Goal: Navigation & Orientation: Find specific page/section

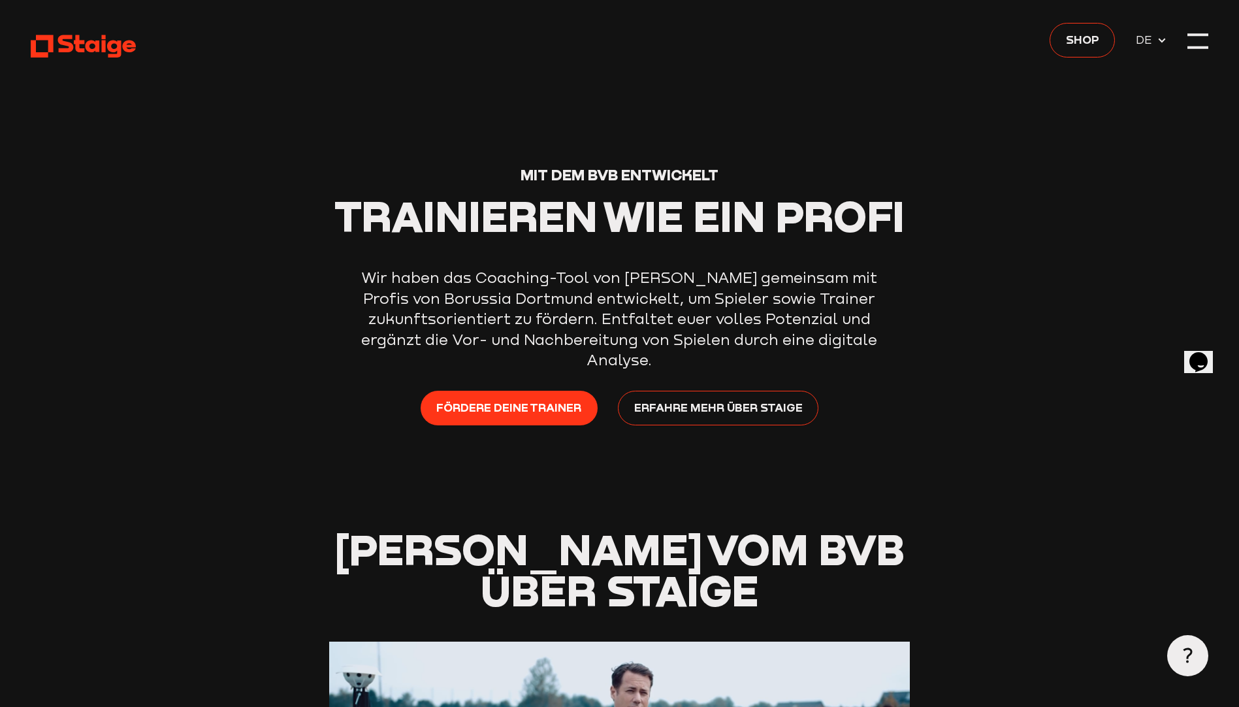
click at [1187, 41] on header "Mit dem BVB entwickelt Trainieren wie ein Profi Wir haben das Coaching-Tool von…" at bounding box center [620, 264] width 1178 height 529
click at [1200, 46] on div at bounding box center [1198, 41] width 20 height 20
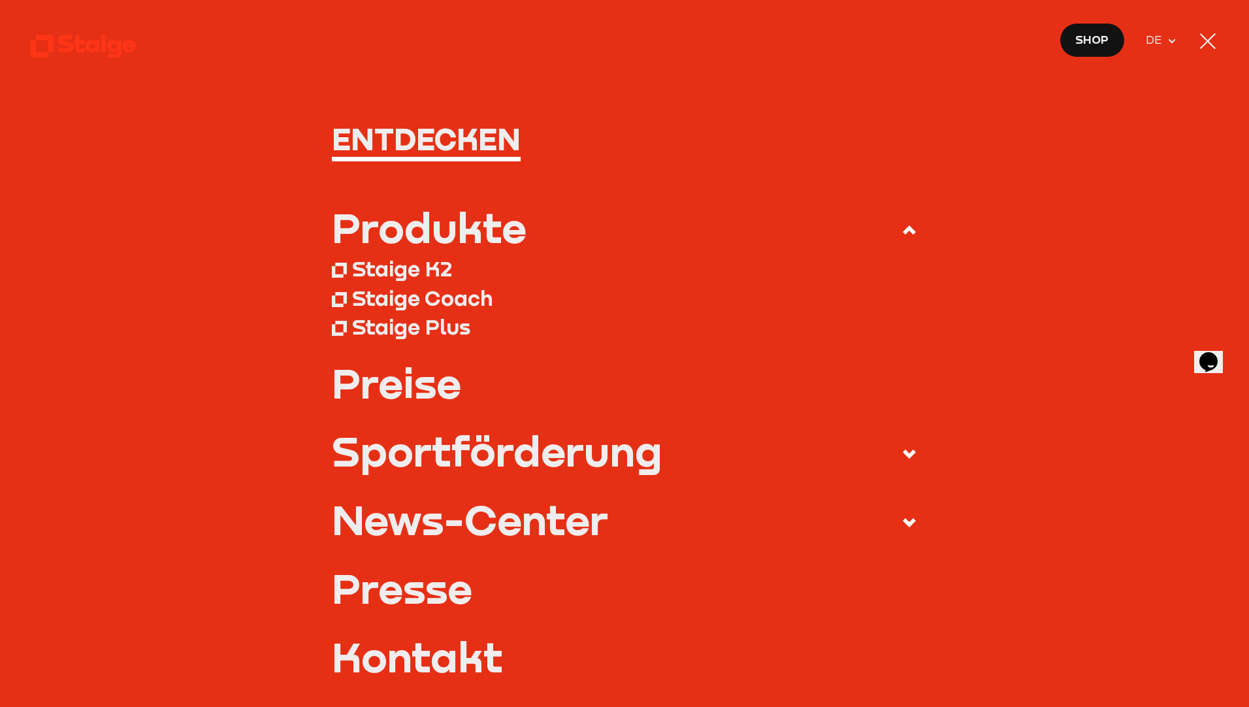
click at [1170, 42] on icon at bounding box center [1172, 41] width 10 height 10
